Goal: Information Seeking & Learning: Learn about a topic

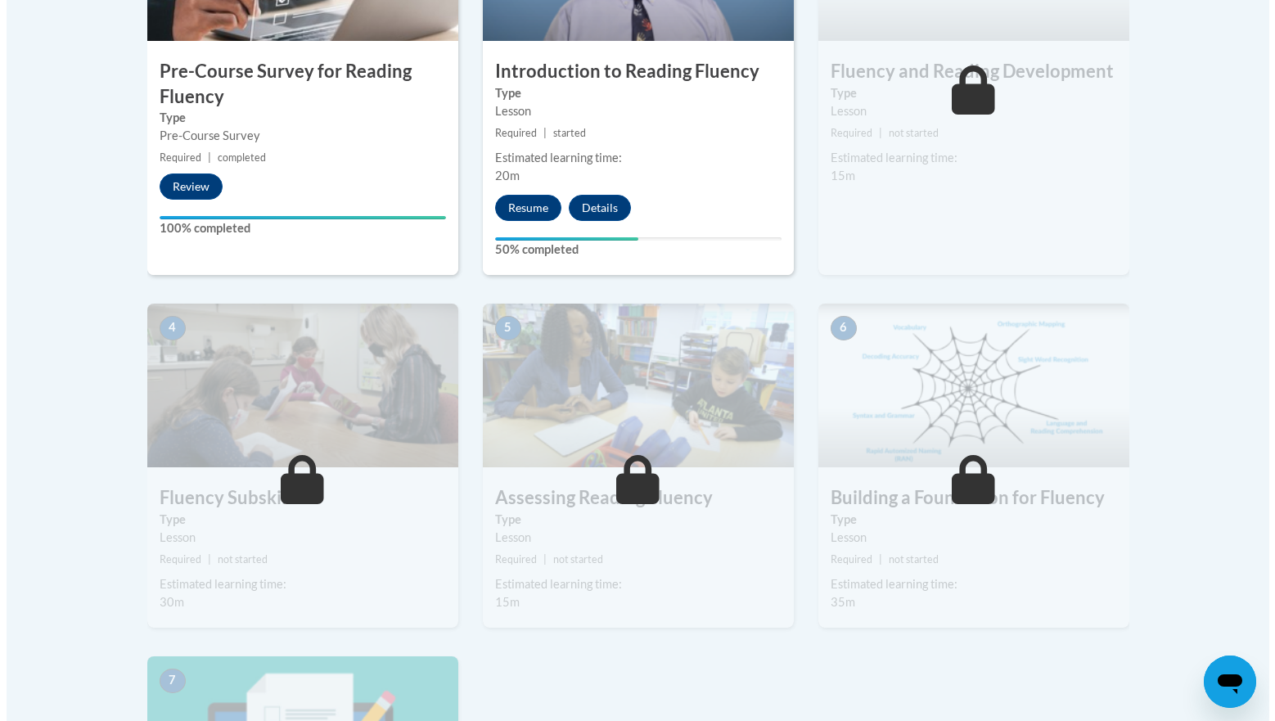
scroll to position [659, 0]
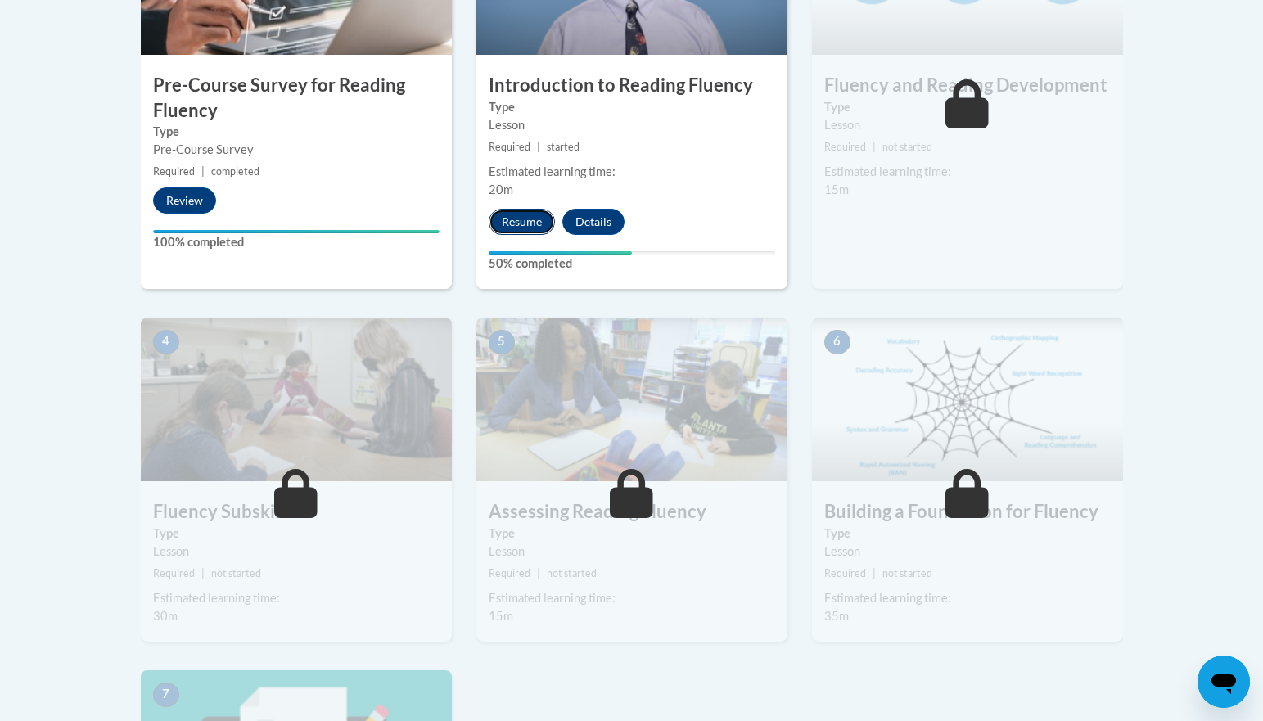
click at [518, 224] on button "Resume" at bounding box center [522, 222] width 66 height 26
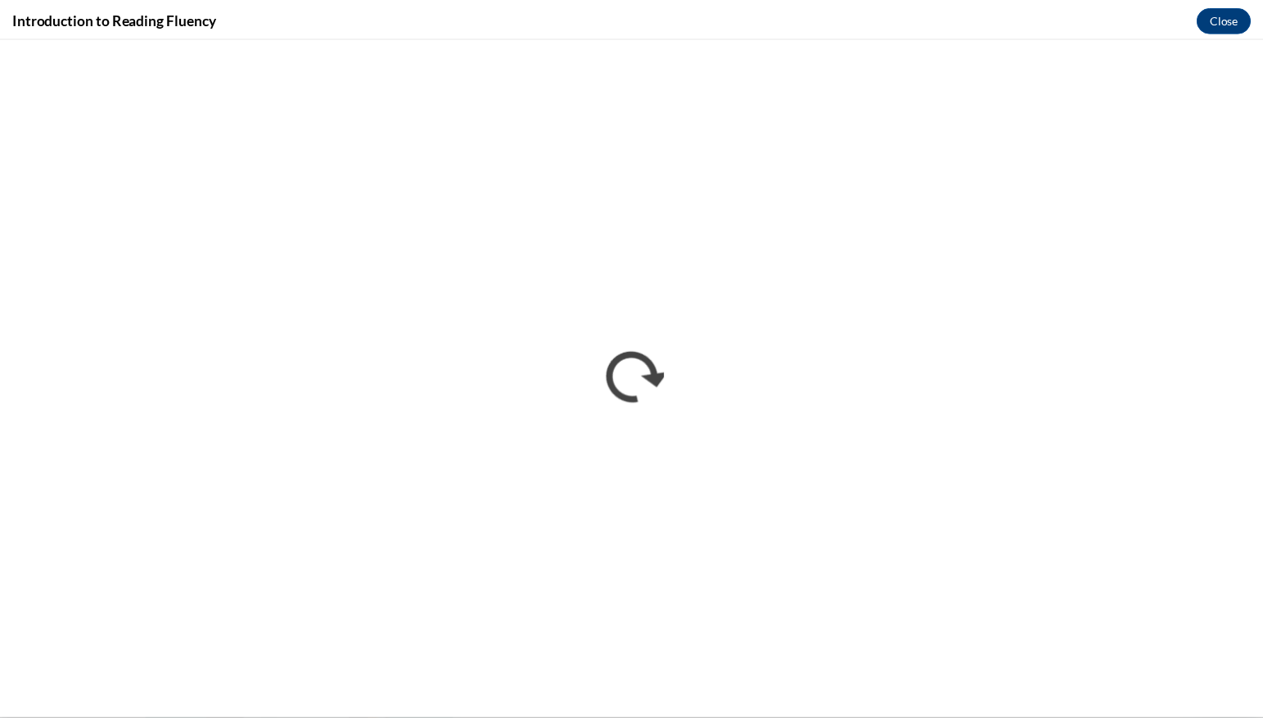
scroll to position [0, 0]
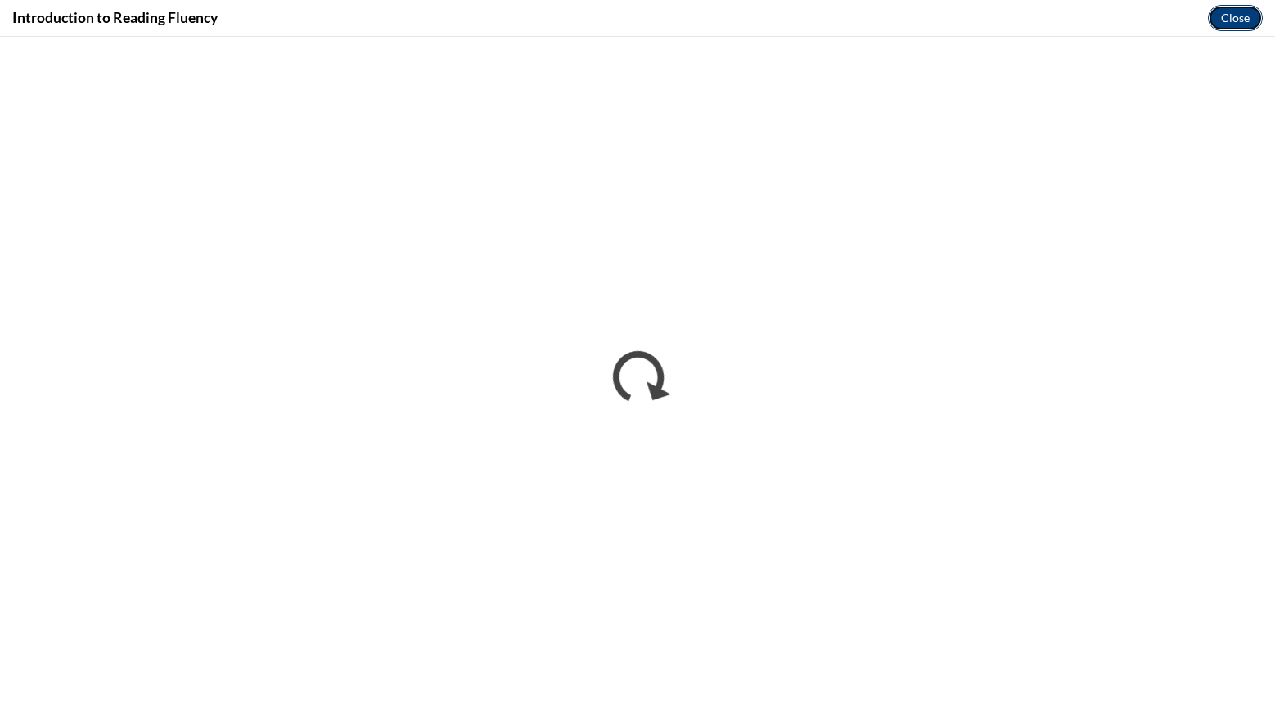
click at [1233, 18] on button "Close" at bounding box center [1235, 18] width 55 height 26
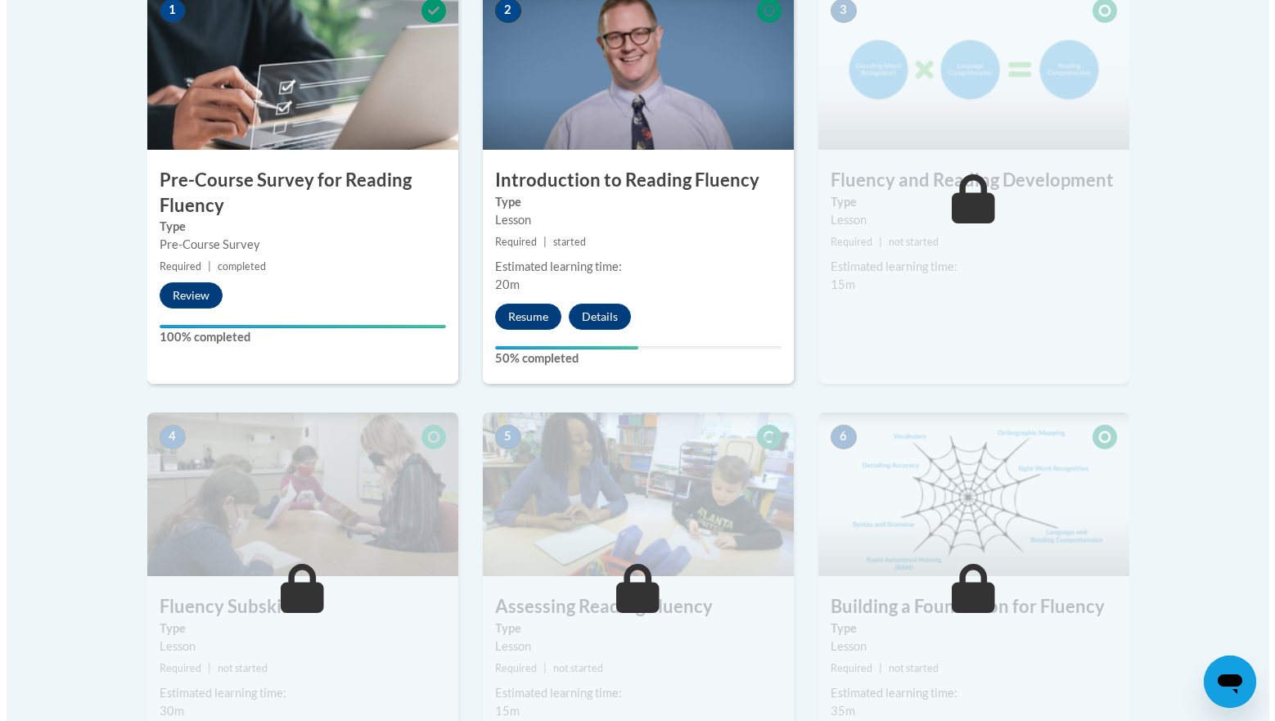
scroll to position [634, 0]
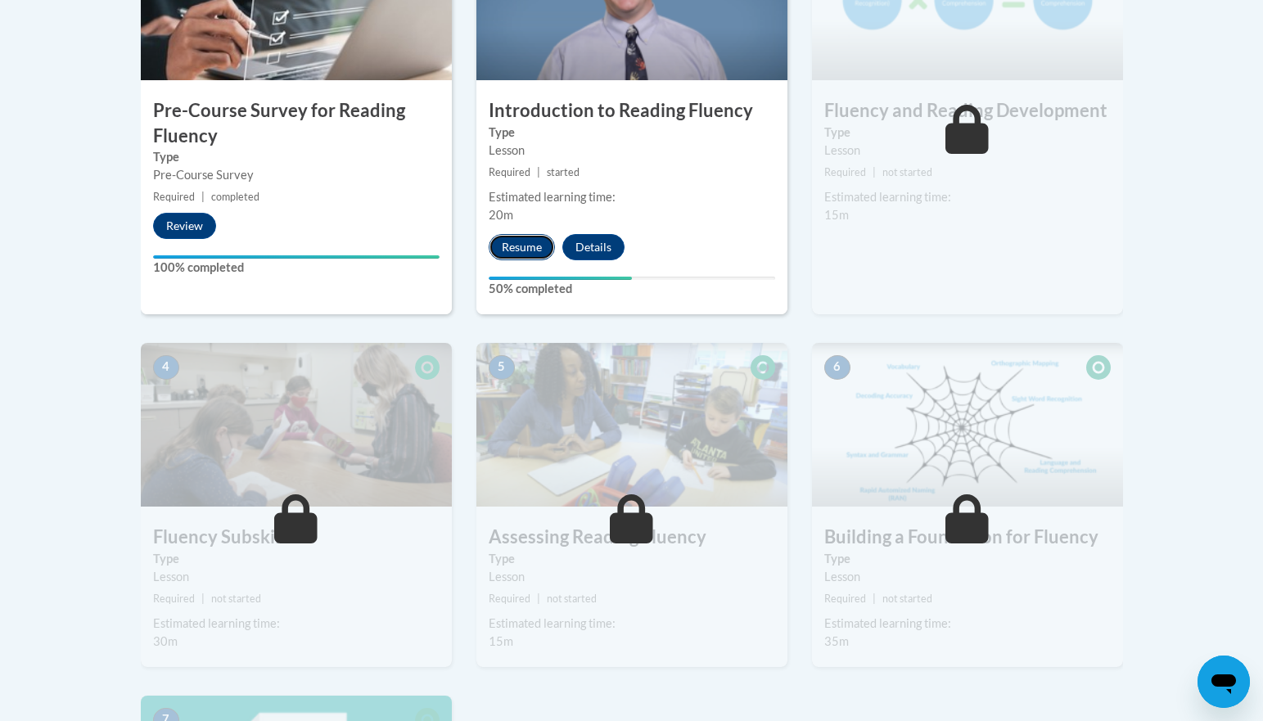
click at [521, 247] on button "Resume" at bounding box center [522, 247] width 66 height 26
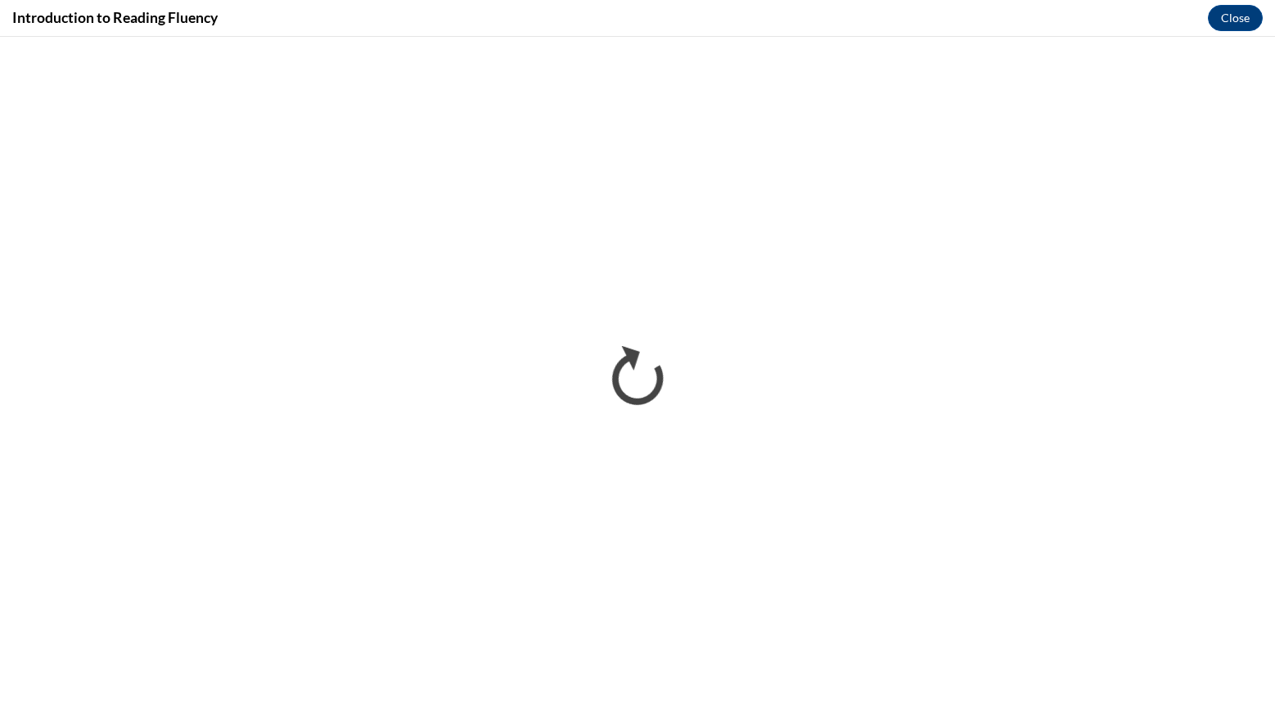
scroll to position [0, 0]
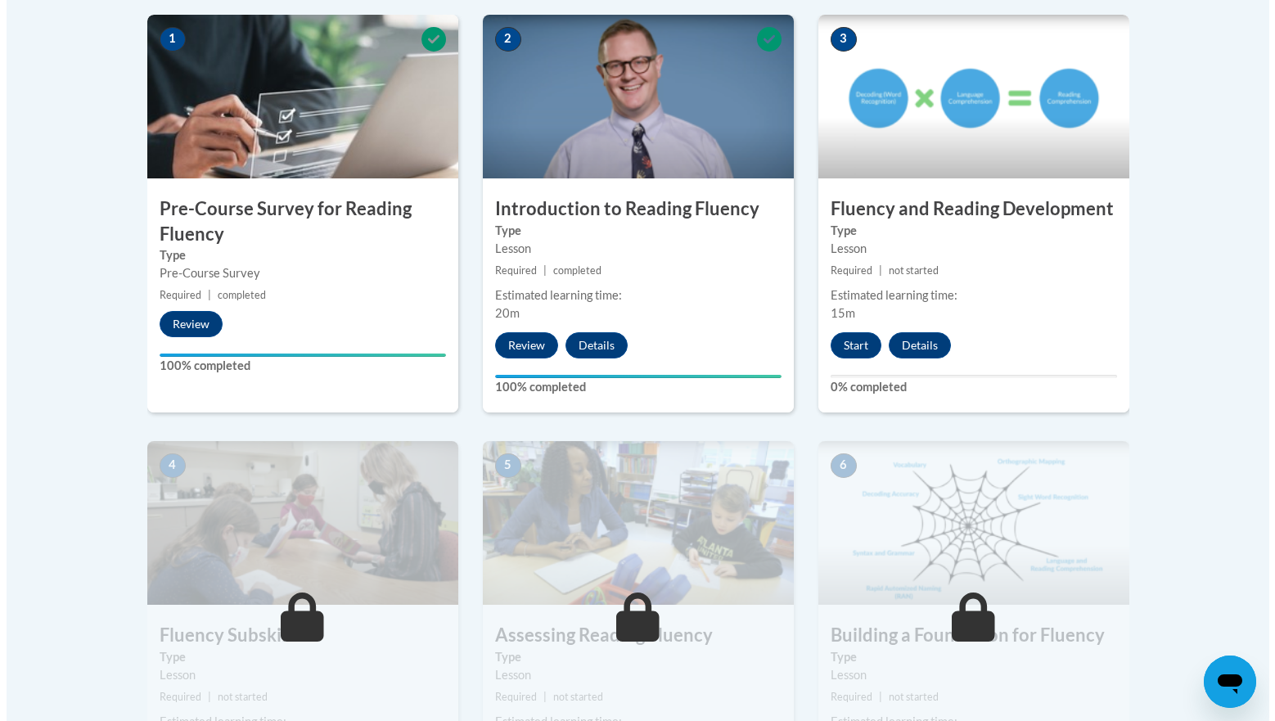
scroll to position [538, 0]
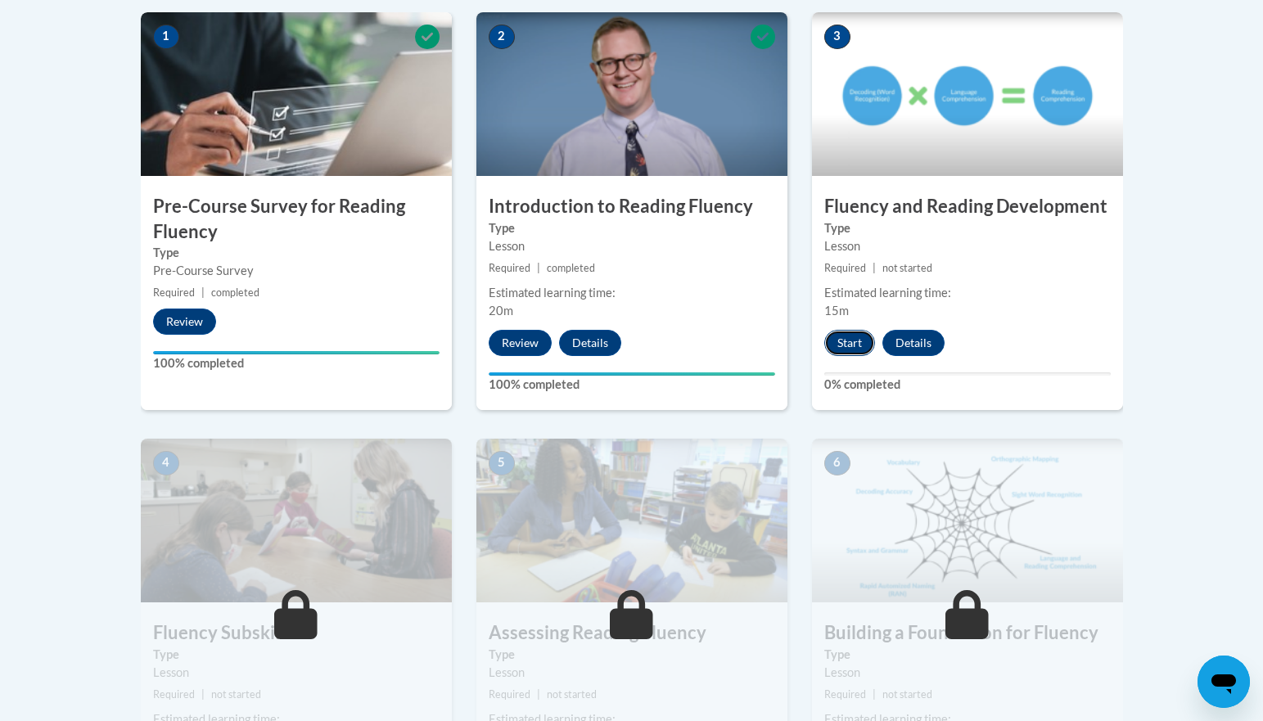
click at [845, 344] on button "Start" at bounding box center [849, 343] width 51 height 26
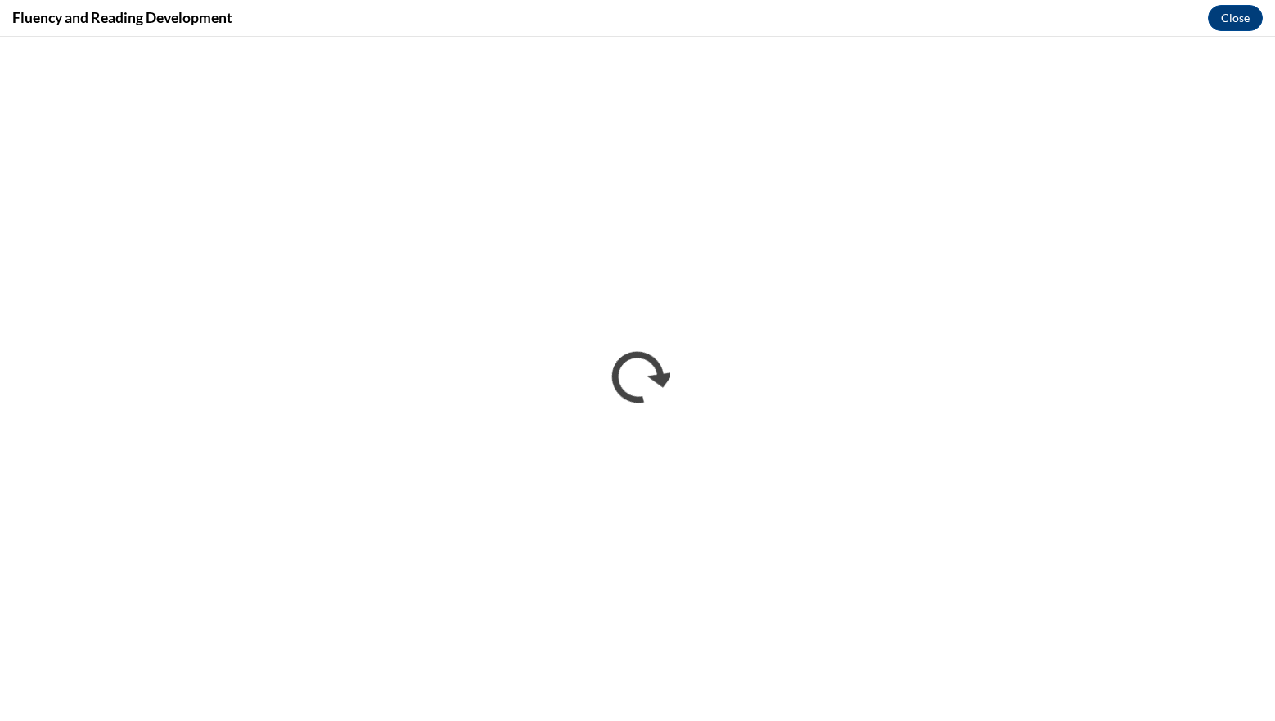
scroll to position [0, 0]
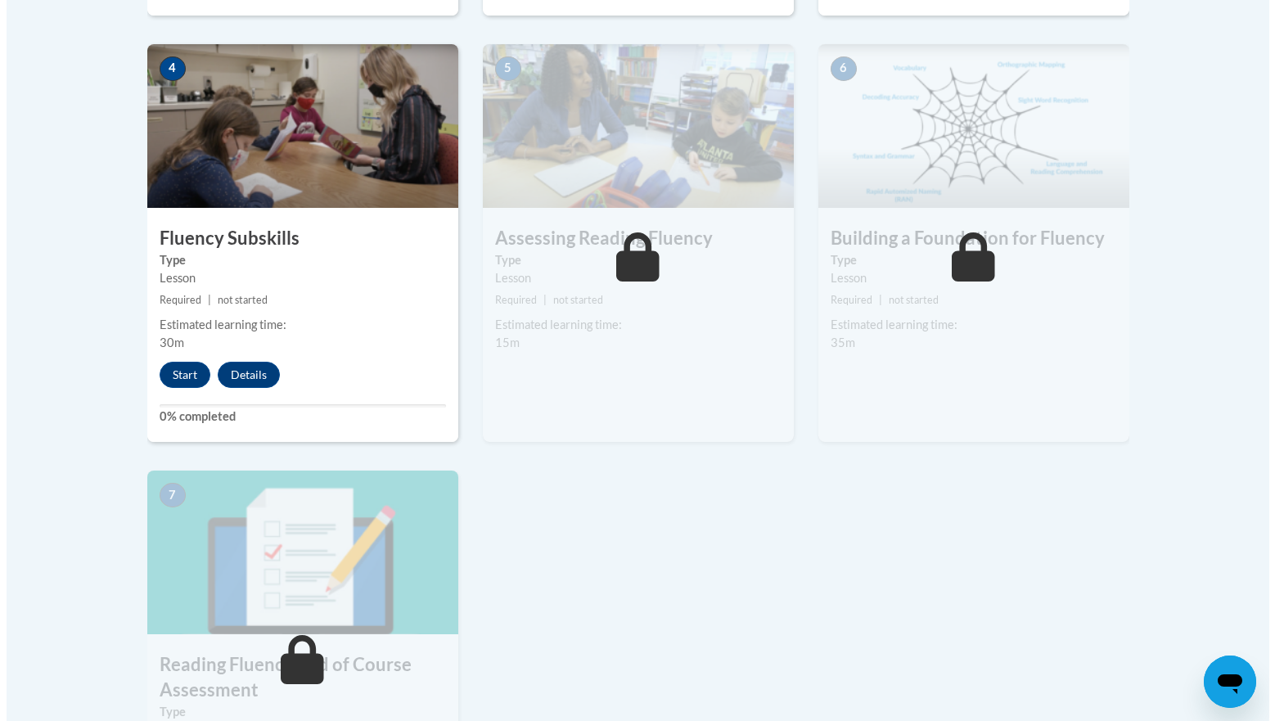
scroll to position [934, 0]
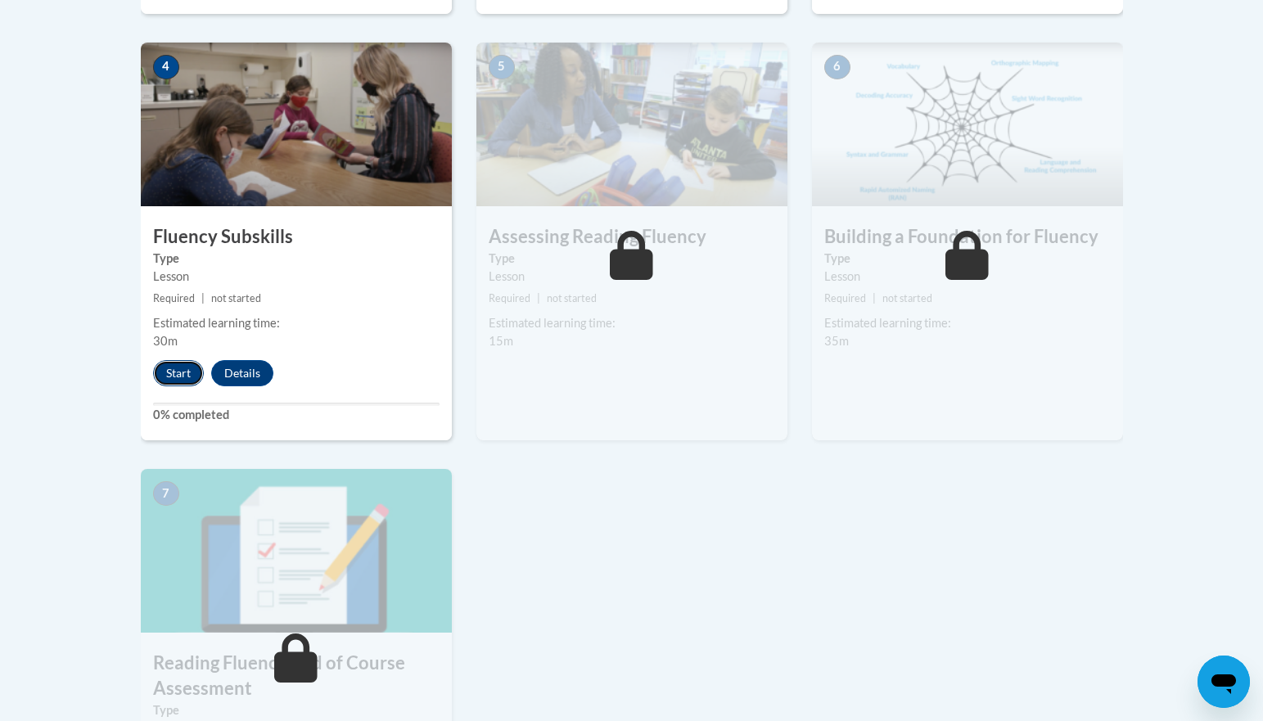
click at [190, 384] on button "Start" at bounding box center [178, 373] width 51 height 26
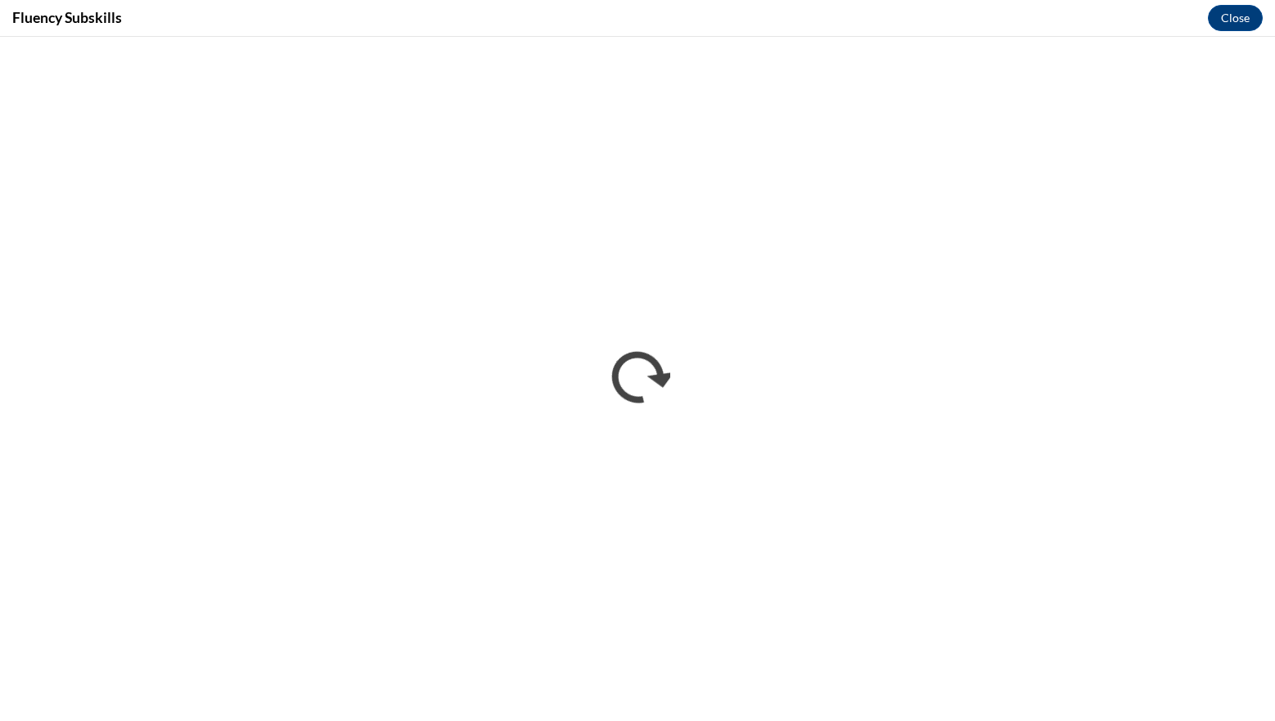
scroll to position [0, 0]
